Goal: Communication & Community: Answer question/provide support

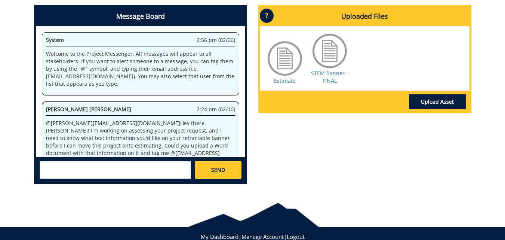
scroll to position [410254, 0]
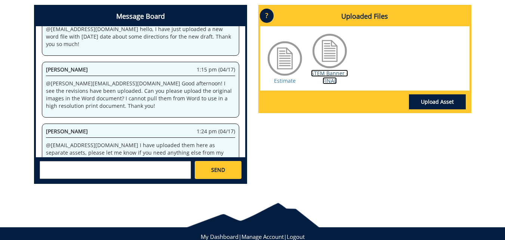
click at [322, 81] on link "STEM Banner - FINAL" at bounding box center [329, 77] width 37 height 15
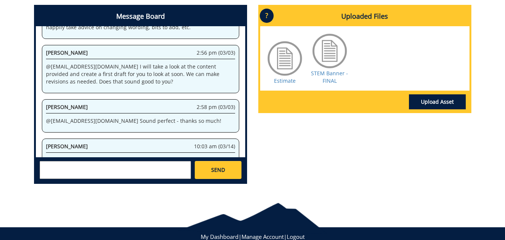
click at [93, 172] on textarea at bounding box center [115, 170] width 151 height 18
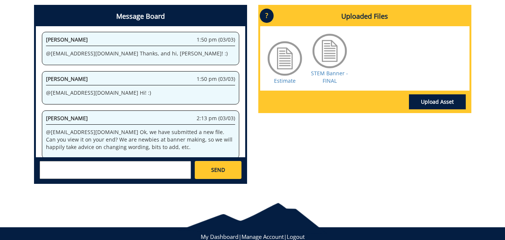
scroll to position [419932, 0]
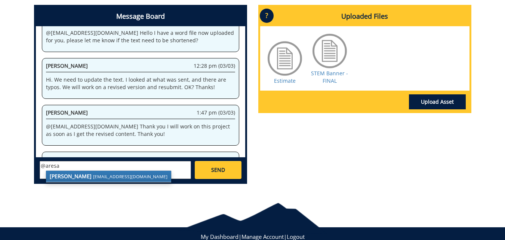
click at [94, 174] on small "[EMAIL_ADDRESS][DOMAIN_NAME]" at bounding box center [130, 176] width 74 height 6
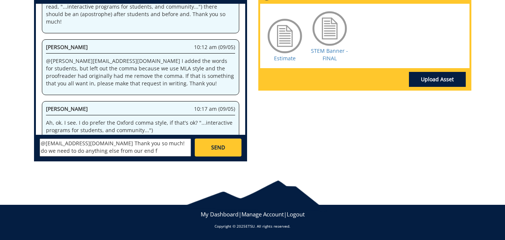
scroll to position [434449, 0]
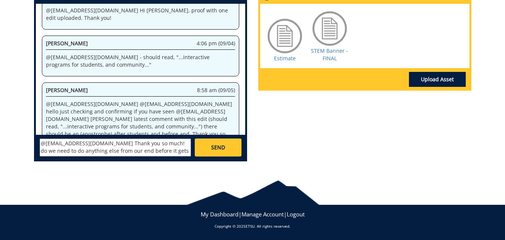
click at [136, 151] on textarea "@[EMAIL_ADDRESS][DOMAIN_NAME] Thank you so much! do we need to do anything else…" at bounding box center [115, 147] width 151 height 18
click at [144, 151] on textarea "@[EMAIL_ADDRESS][DOMAIN_NAME] Thank you so much! do we need to do anything else…" at bounding box center [115, 147] width 151 height 18
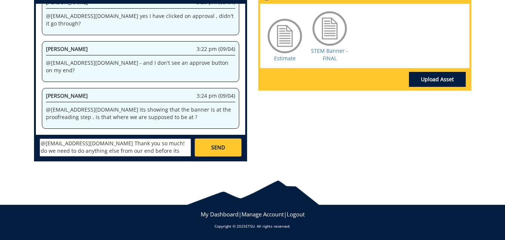
click at [124, 143] on textarea "@[EMAIL_ADDRESS][DOMAIN_NAME] Thank you so much! do we need to do anything else…" at bounding box center [115, 147] width 151 height 18
click at [169, 153] on textarea "@[EMAIL_ADDRESS][DOMAIN_NAME] Thank you so so much! do we need to do anything e…" at bounding box center [115, 147] width 151 height 18
type textarea "@[EMAIL_ADDRESS][DOMAIN_NAME] Thank you so so much! do we need to do anything e…"
click at [215, 150] on span "SEND" at bounding box center [218, 146] width 14 height 7
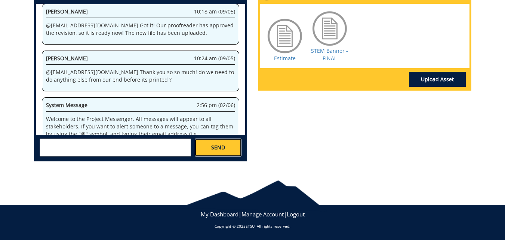
scroll to position [496011, 0]
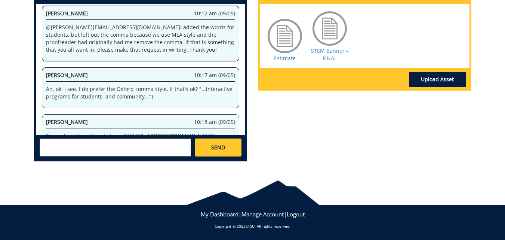
scroll to position [2420, 0]
